Goal: Find specific page/section: Find specific page/section

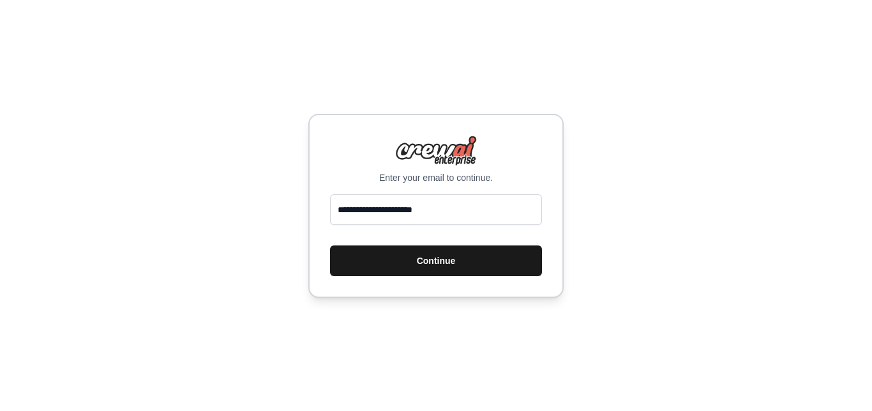
type input "**********"
click at [434, 259] on button "Continue" at bounding box center [436, 260] width 212 height 31
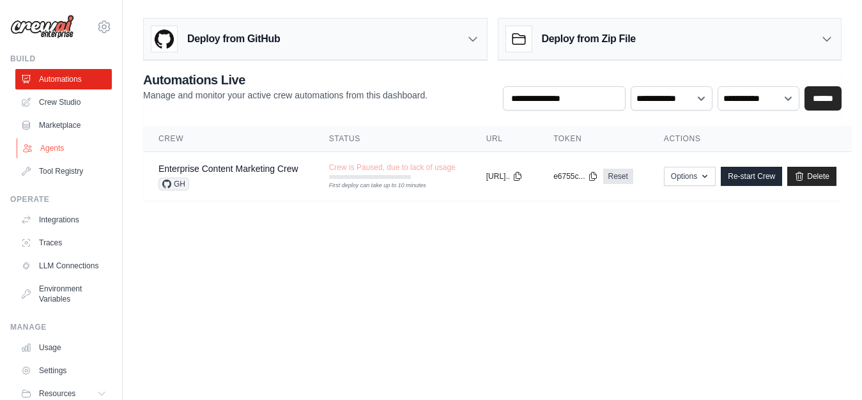
click at [50, 151] on link "Agents" at bounding box center [65, 148] width 96 height 20
